Goal: Use online tool/utility: Utilize a website feature to perform a specific function

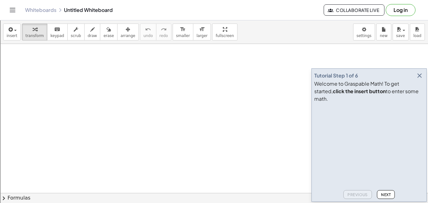
click at [383, 193] on span "Next" at bounding box center [386, 194] width 10 height 5
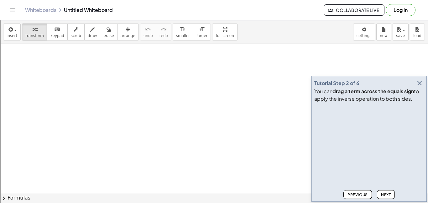
click at [383, 192] on span "Next" at bounding box center [386, 194] width 10 height 5
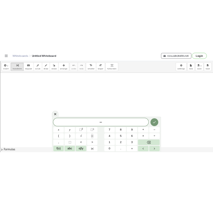
scroll to position [1, 0]
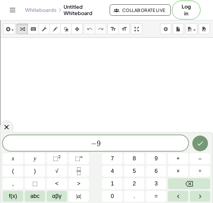
click at [101, 146] on span "− 9" at bounding box center [96, 143] width 186 height 9
click at [195, 141] on button "Done" at bounding box center [200, 143] width 16 height 16
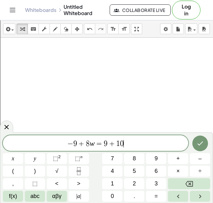
scroll to position [7, 0]
click at [199, 145] on icon "Done" at bounding box center [200, 143] width 6 height 4
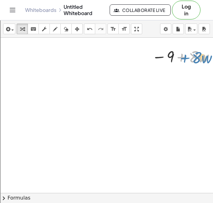
drag, startPoint x: 178, startPoint y: 57, endPoint x: 182, endPoint y: 58, distance: 3.9
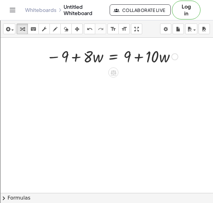
scroll to position [0, 108]
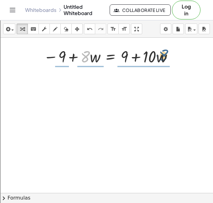
drag, startPoint x: 84, startPoint y: 55, endPoint x: 170, endPoint y: 52, distance: 86.3
click at [170, 52] on div at bounding box center [109, 55] width 138 height 21
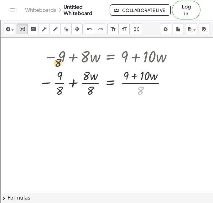
drag, startPoint x: 143, startPoint y: 88, endPoint x: 53, endPoint y: 55, distance: 95.7
click at [111, 57] on div "− 9 + · 8 · w = + 9 + · 10 · w · 8 − 9 + · w = + 9 + · 10 · w · · 8 · 8 · 8 · (…" at bounding box center [111, 57] width 0 height 0
click at [79, 50] on div at bounding box center [107, 55] width 143 height 21
click at [78, 55] on div at bounding box center [107, 55] width 143 height 21
click at [89, 30] on icon "undo" at bounding box center [90, 29] width 6 height 8
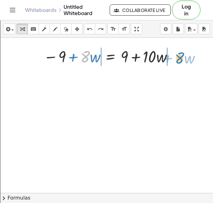
drag, startPoint x: 90, startPoint y: 58, endPoint x: 185, endPoint y: 59, distance: 95.3
click at [185, 59] on div "− 9 + · 8 · w = + 9 + · 10 · w · 8 + · w − 9 + · 8 · w = + 9 + · 10 · w" at bounding box center [157, 207] width 530 height 339
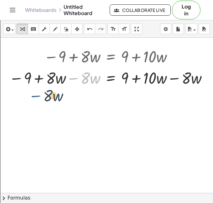
drag, startPoint x: 76, startPoint y: 79, endPoint x: 31, endPoint y: 95, distance: 47.5
click at [31, 95] on div "− 9 + · 8 · w = + 9 + · 10 · w − 9 + · 8 · w = + 9 + · 10 · w − · 8 · w − 9 = +…" at bounding box center [157, 207] width 530 height 339
click at [76, 78] on div at bounding box center [109, 77] width 207 height 21
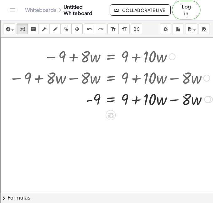
click at [181, 100] on div at bounding box center [111, 98] width 210 height 21
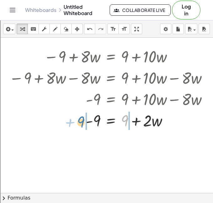
drag, startPoint x: 126, startPoint y: 123, endPoint x: 82, endPoint y: 123, distance: 44.2
click at [82, 123] on div at bounding box center [111, 119] width 210 height 21
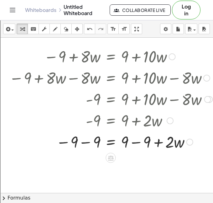
click at [92, 139] on div at bounding box center [111, 141] width 210 height 21
click at [132, 139] on div at bounding box center [111, 141] width 210 height 21
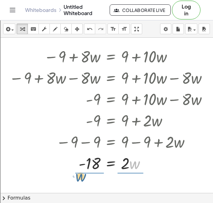
drag, startPoint x: 131, startPoint y: 163, endPoint x: 76, endPoint y: 176, distance: 56.3
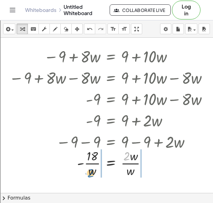
drag, startPoint x: 125, startPoint y: 153, endPoint x: 87, endPoint y: 169, distance: 40.5
click at [87, 169] on div at bounding box center [111, 162] width 210 height 31
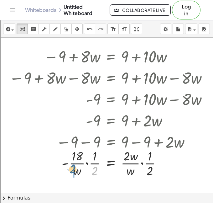
drag, startPoint x: 96, startPoint y: 171, endPoint x: 72, endPoint y: 171, distance: 23.8
click at [72, 171] on div at bounding box center [111, 162] width 210 height 31
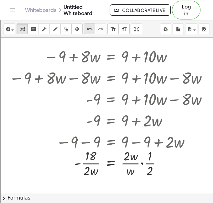
click at [88, 31] on icon "undo" at bounding box center [90, 29] width 6 height 8
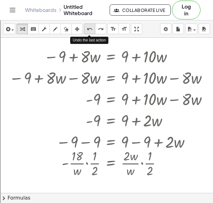
click at [88, 31] on icon "undo" at bounding box center [90, 29] width 6 height 8
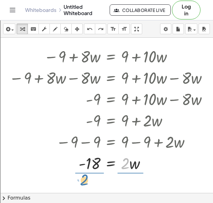
drag, startPoint x: 124, startPoint y: 164, endPoint x: 84, endPoint y: 181, distance: 43.8
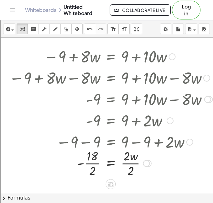
click at [130, 162] on div at bounding box center [111, 162] width 210 height 31
click at [90, 159] on div at bounding box center [111, 162] width 210 height 31
click at [90, 163] on div at bounding box center [111, 162] width 210 height 31
